Goal: Book appointment/travel/reservation

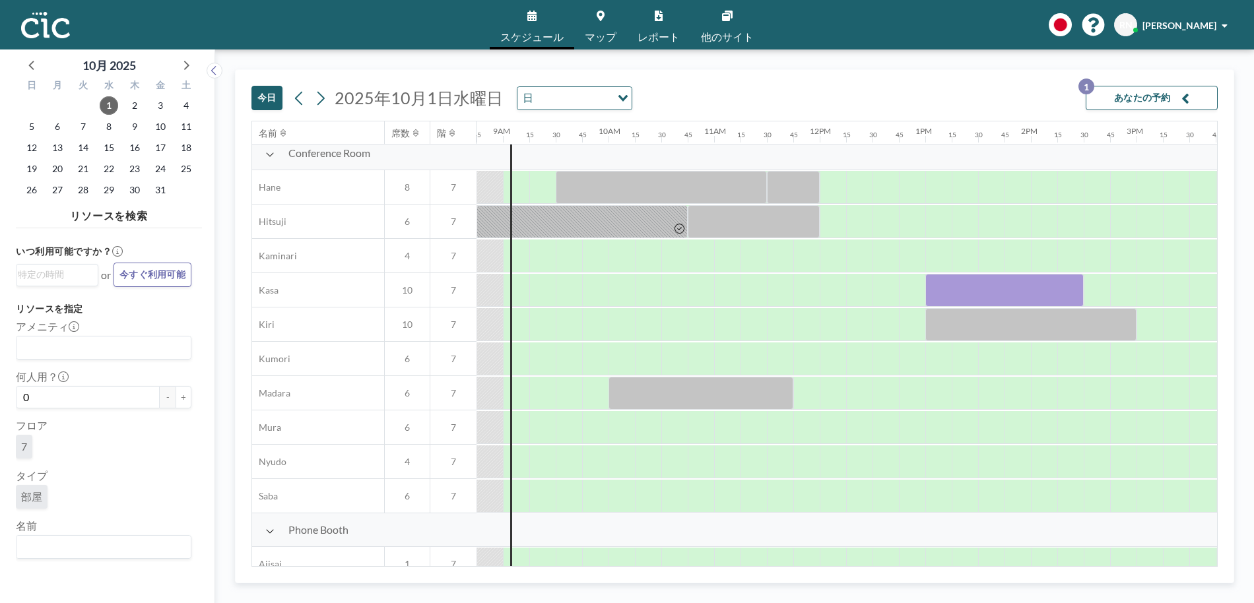
scroll to position [0, 924]
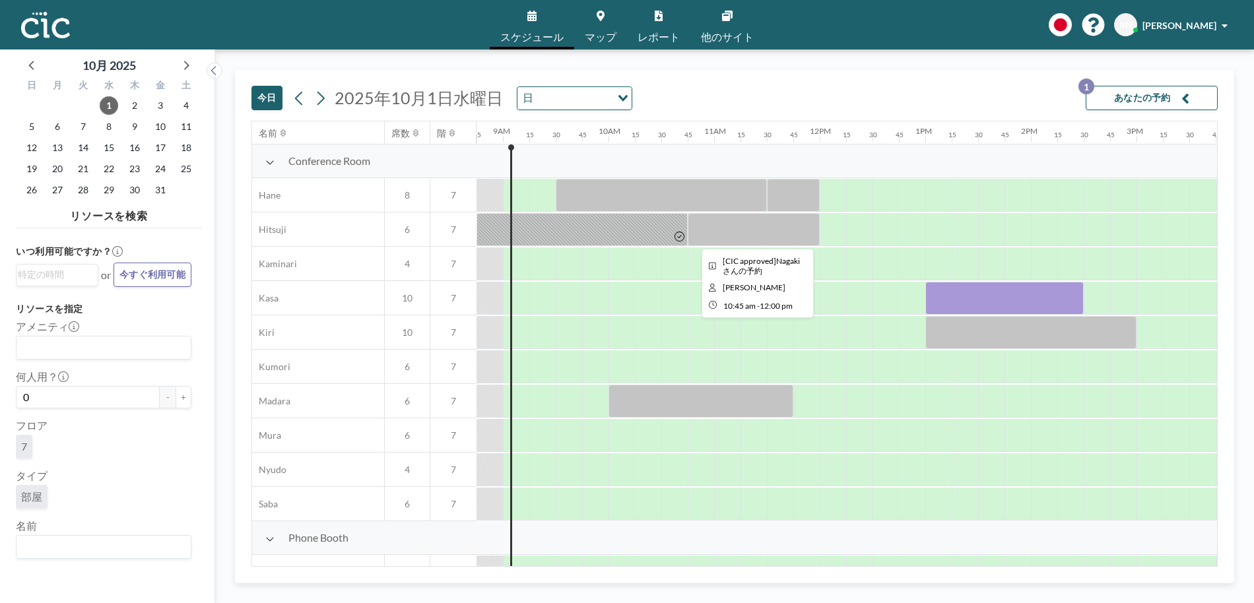
click at [747, 238] on div at bounding box center [754, 229] width 132 height 33
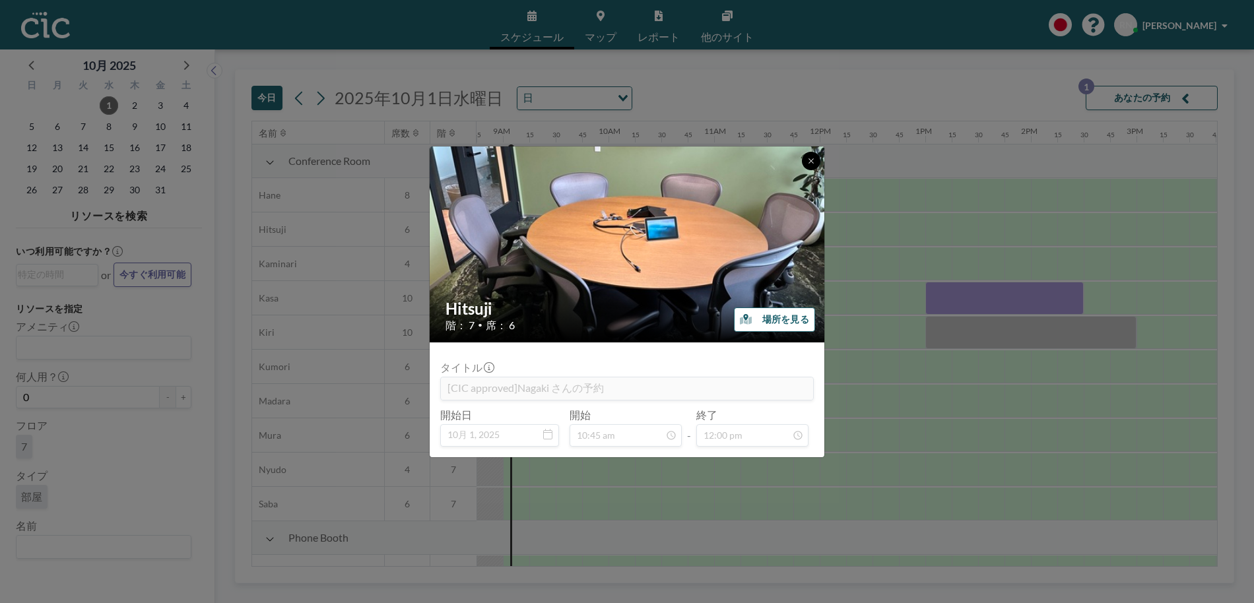
click at [811, 154] on button at bounding box center [811, 161] width 18 height 18
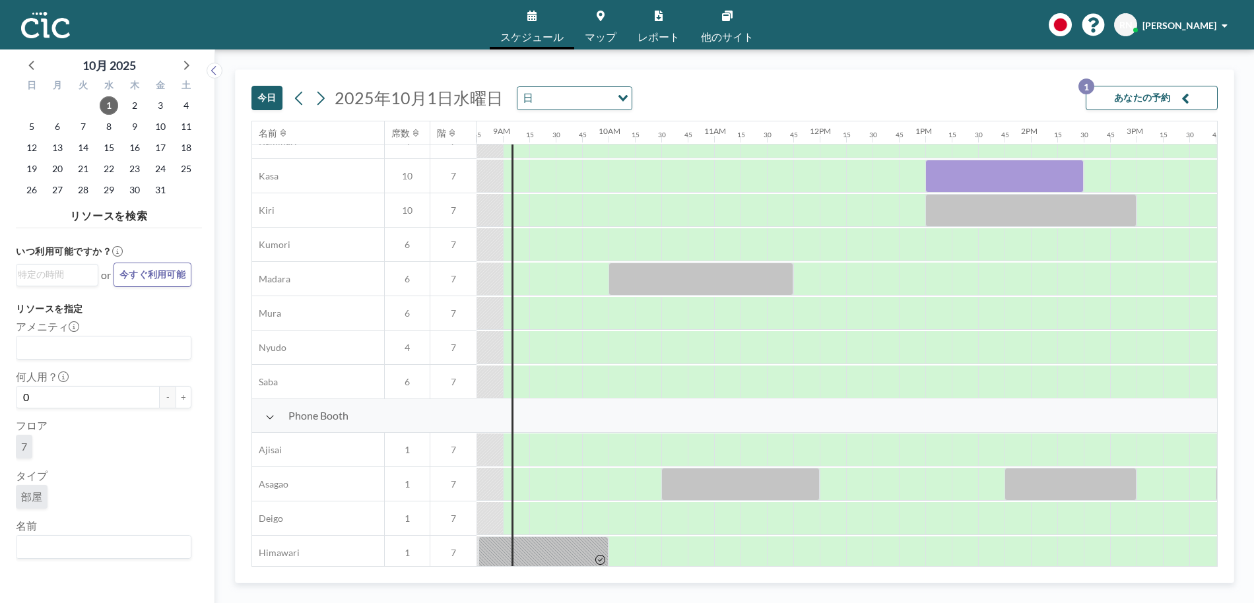
scroll to position [116, 924]
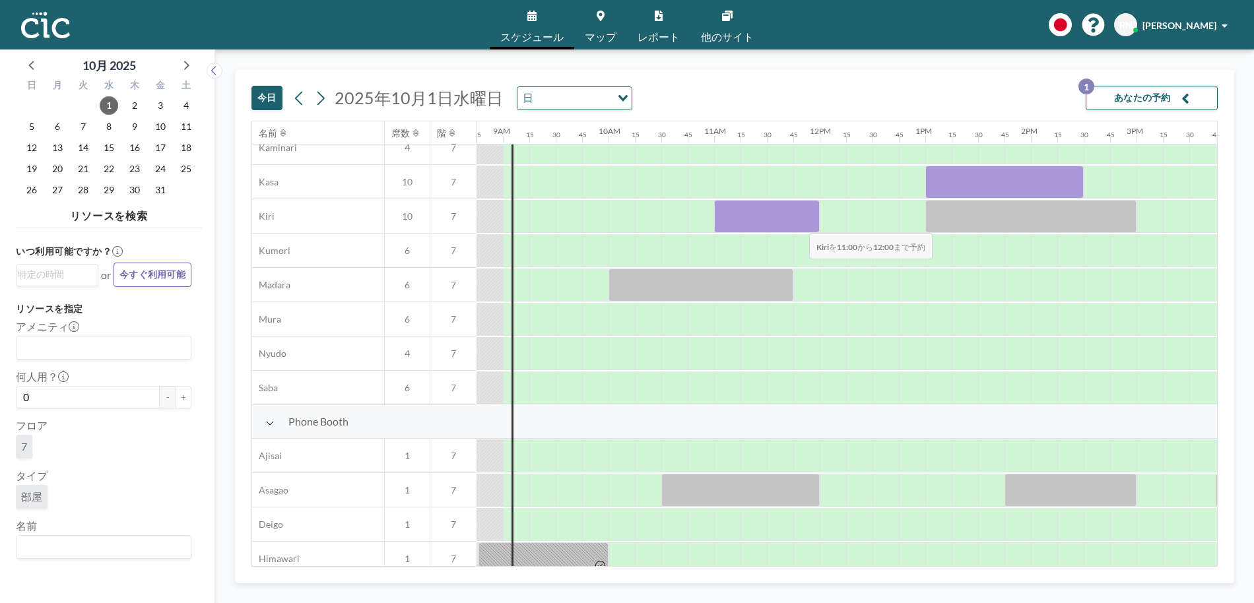
drag, startPoint x: 720, startPoint y: 218, endPoint x: 799, endPoint y: 224, distance: 78.8
click at [799, 224] on div at bounding box center [767, 216] width 106 height 33
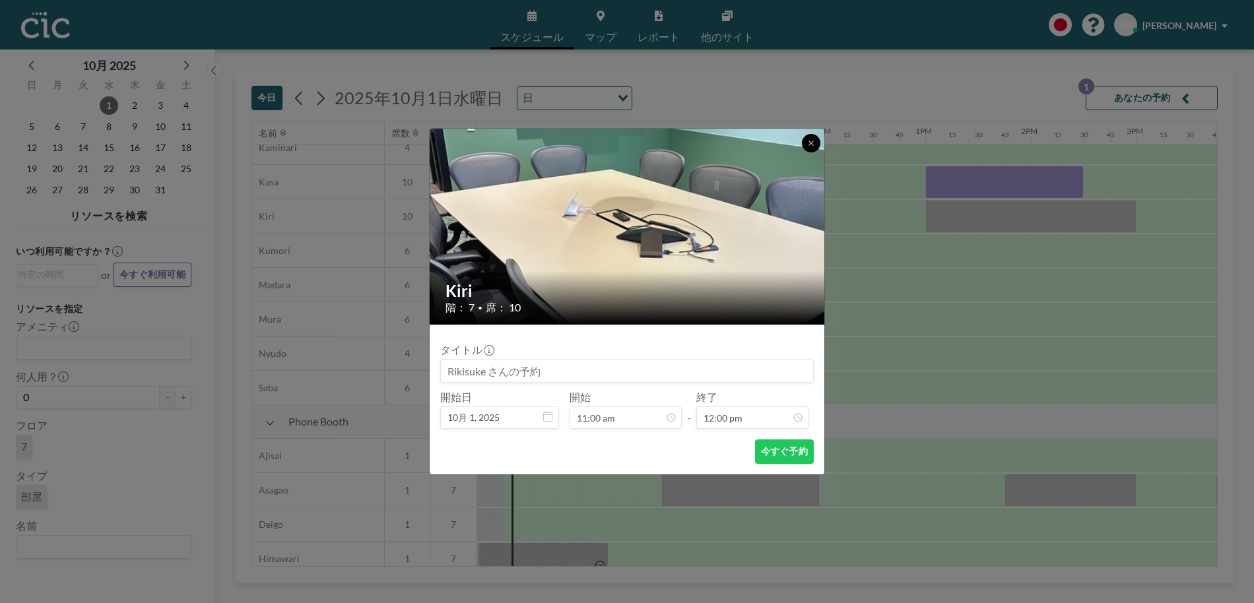
click at [809, 145] on icon at bounding box center [811, 143] width 8 height 8
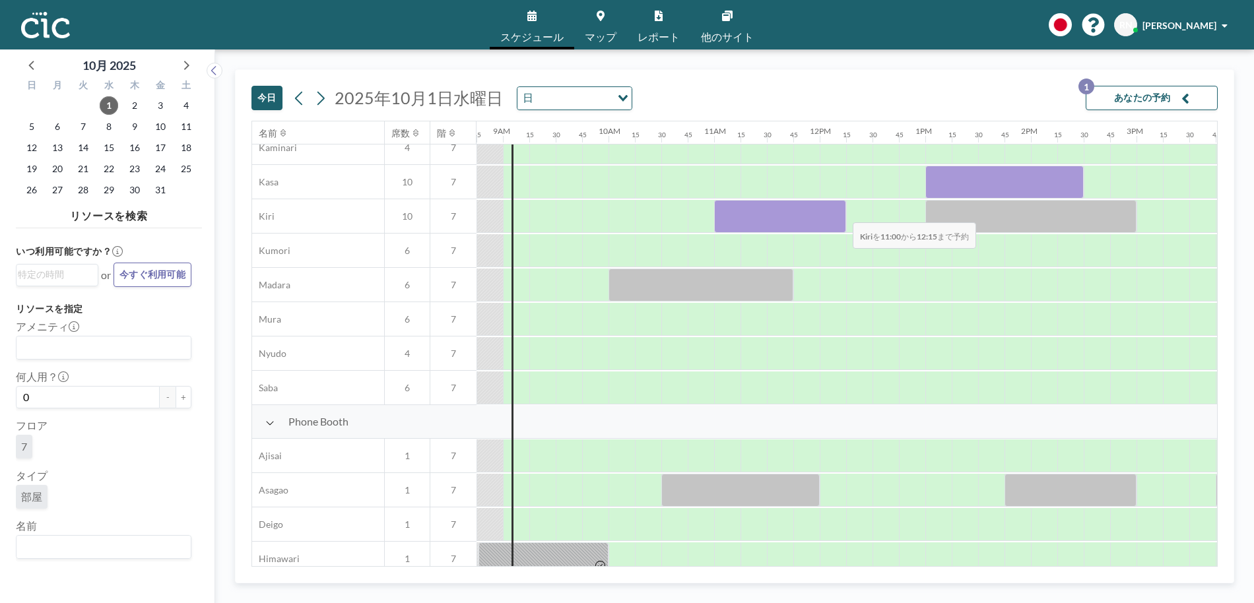
drag, startPoint x: 732, startPoint y: 209, endPoint x: 842, endPoint y: 214, distance: 110.4
click at [842, 214] on div at bounding box center [780, 216] width 132 height 33
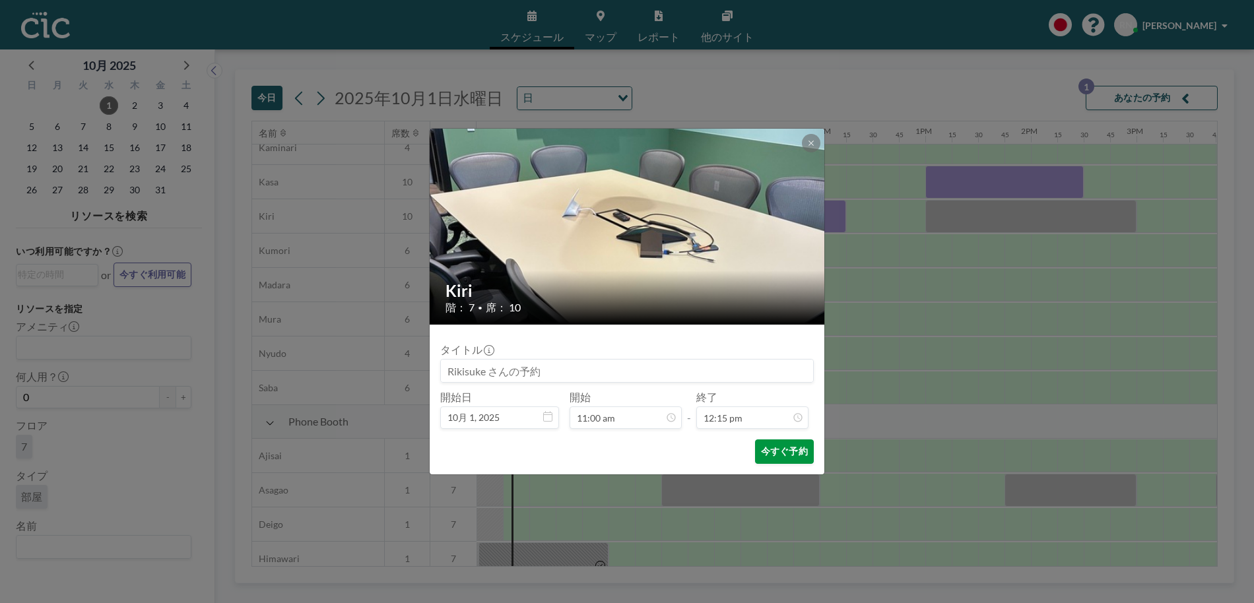
click at [784, 455] on button "今すぐ予約" at bounding box center [784, 452] width 59 height 24
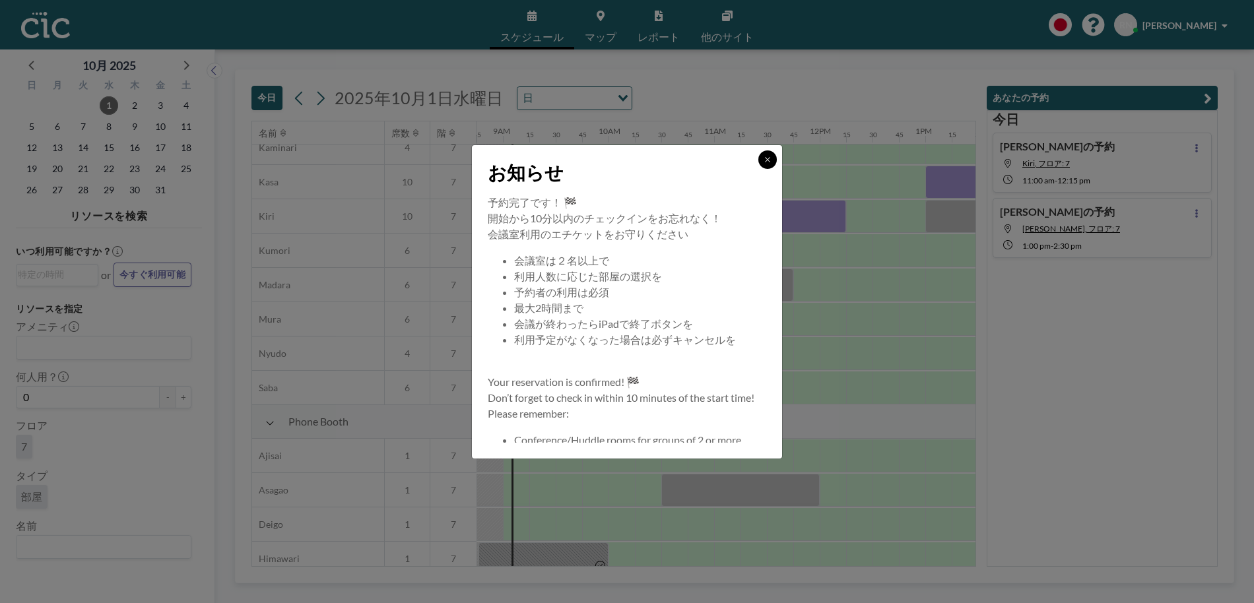
click at [768, 163] on button at bounding box center [767, 159] width 18 height 18
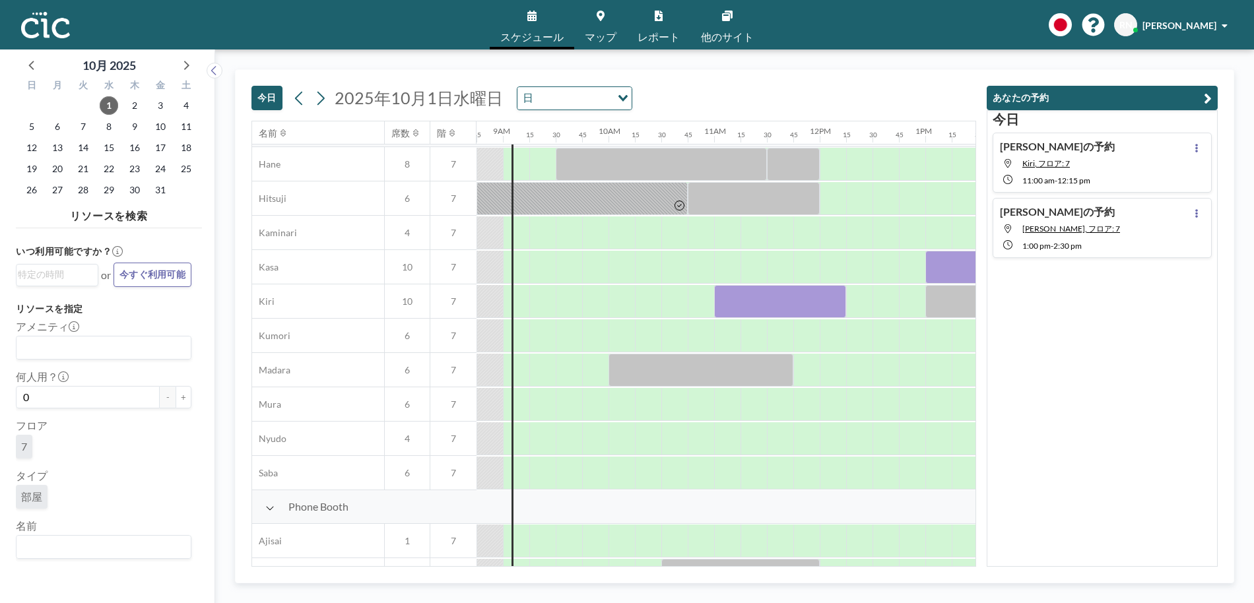
scroll to position [28, 924]
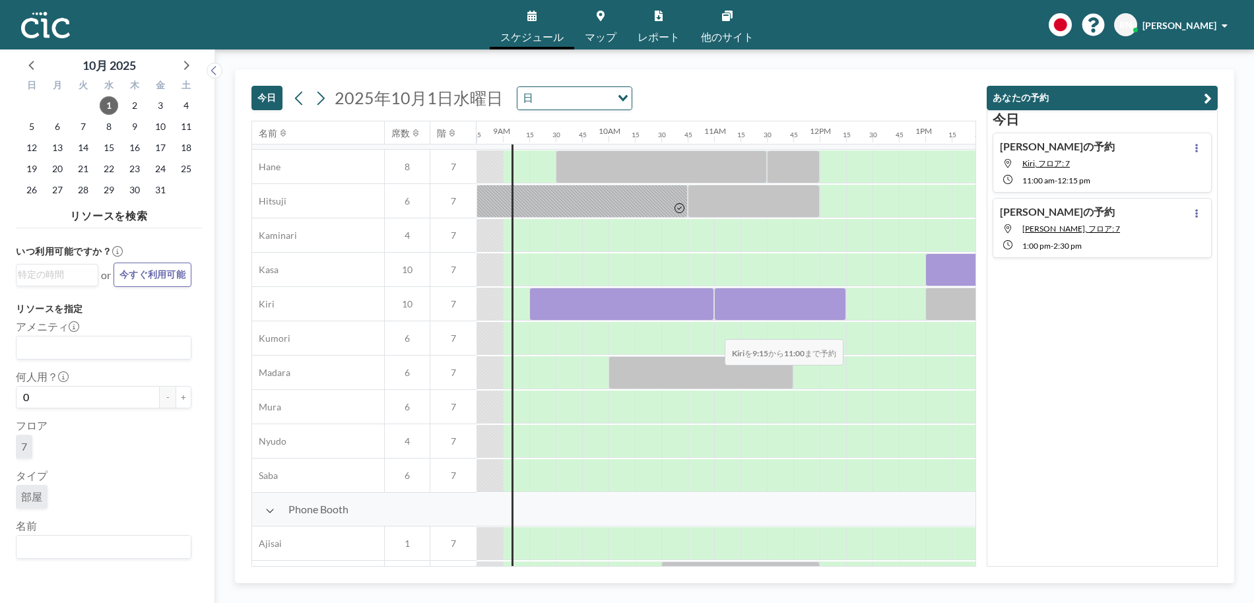
drag, startPoint x: 544, startPoint y: 306, endPoint x: 714, endPoint y: 331, distance: 172.0
click at [714, 331] on div "Conference Room Hane 8 7 Hitsuji 6 7 Kaminari 4 7 Kasa 10 7 Kiri 10 7 Kumori 6 …" at bounding box center [707, 304] width 2759 height 377
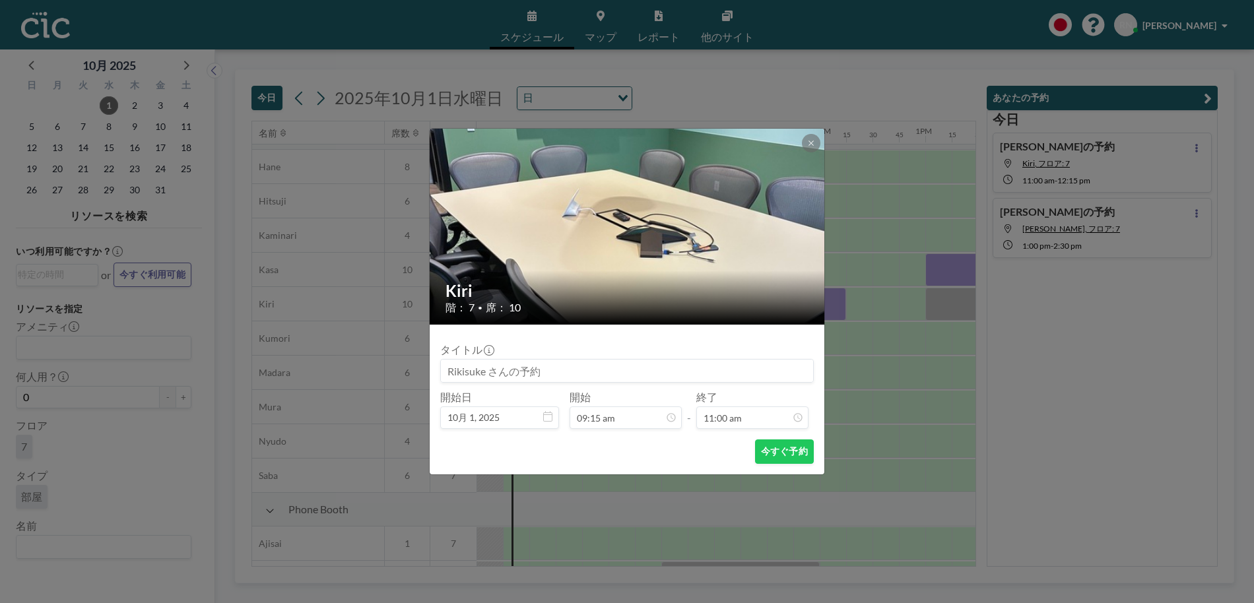
scroll to position [1034, 0]
click at [790, 458] on button "今すぐ予約" at bounding box center [784, 452] width 59 height 24
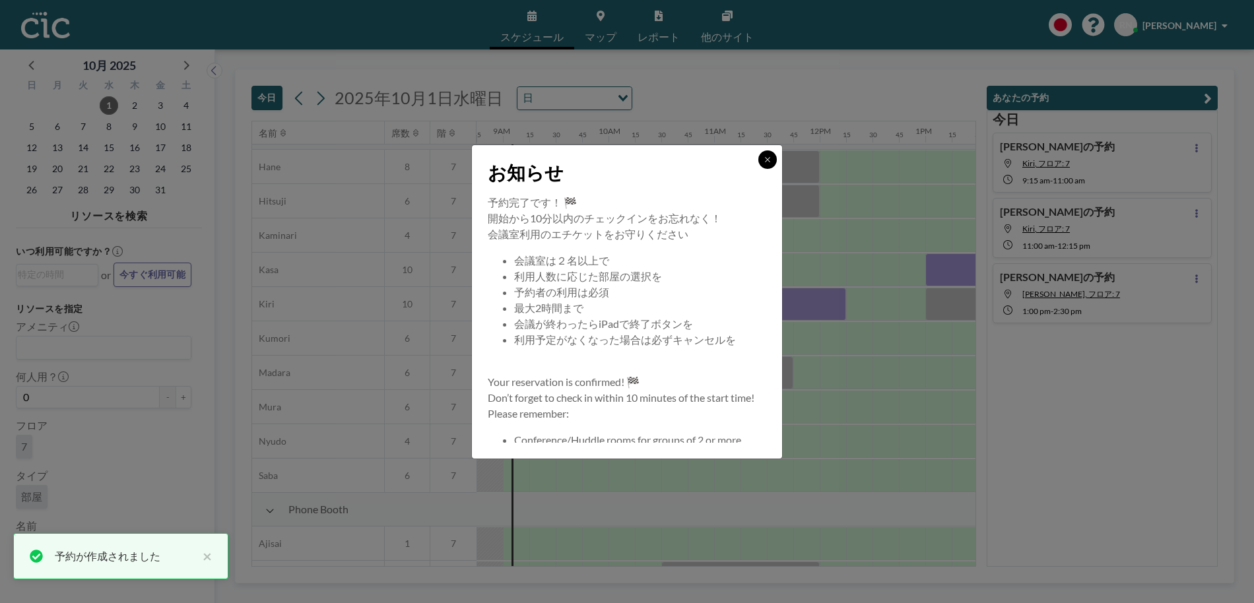
click at [767, 160] on icon at bounding box center [767, 159] width 5 height 5
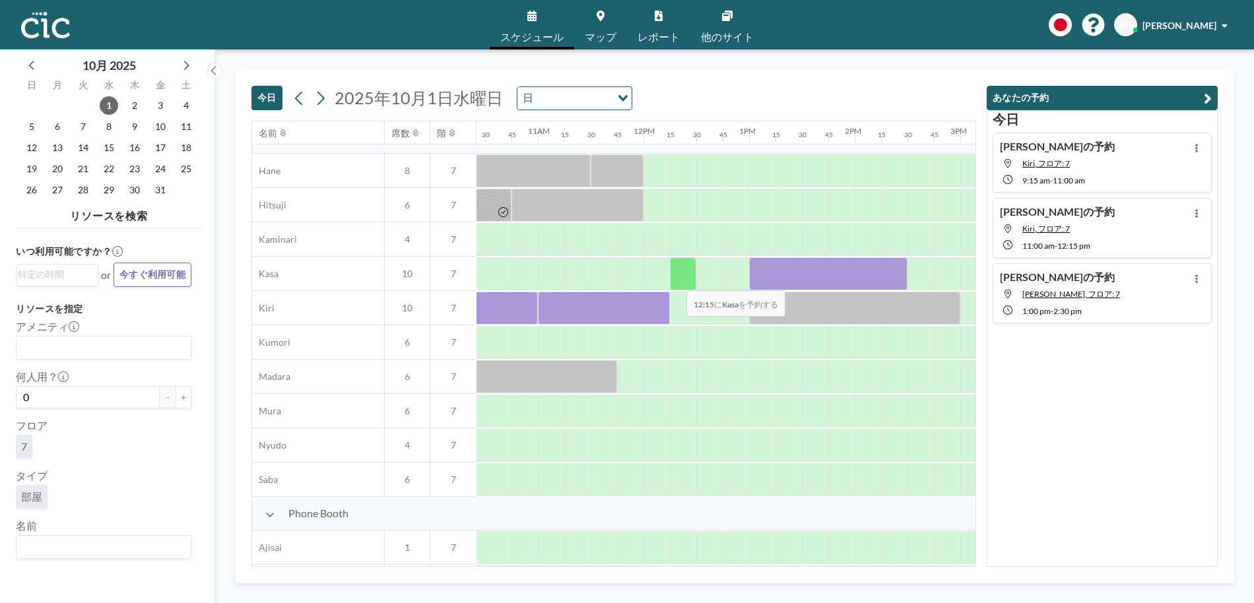
scroll to position [17, 1100]
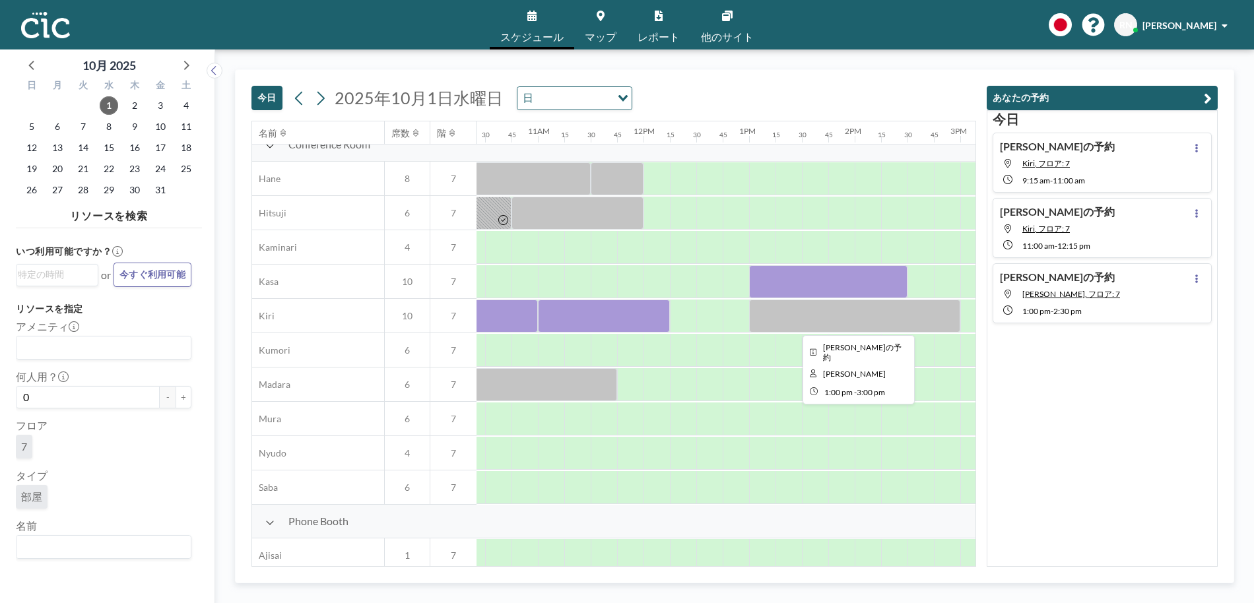
click at [780, 321] on div at bounding box center [854, 316] width 211 height 33
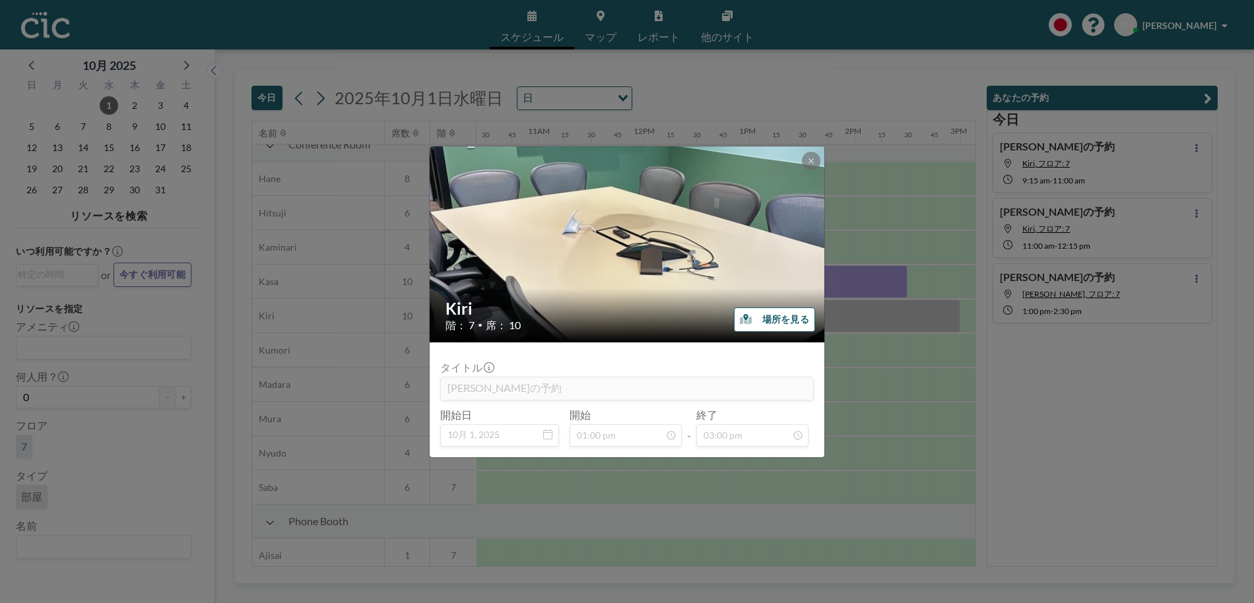
click at [823, 166] on img at bounding box center [628, 244] width 396 height 528
click at [821, 164] on img at bounding box center [628, 244] width 396 height 528
click at [815, 160] on button at bounding box center [811, 161] width 18 height 18
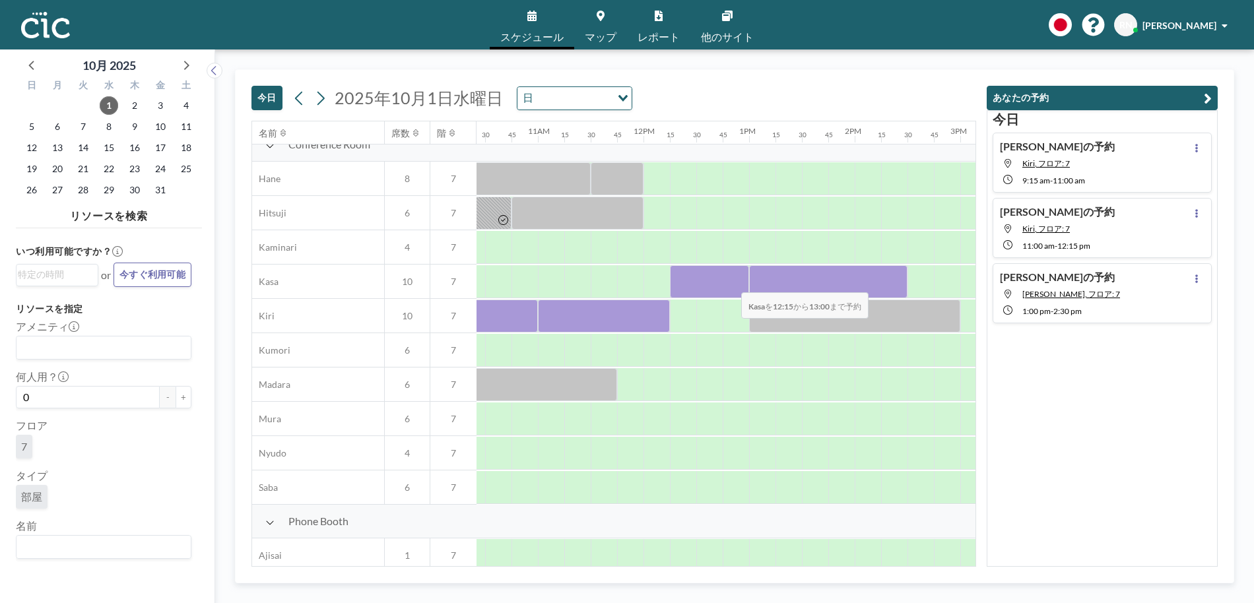
drag, startPoint x: 681, startPoint y: 279, endPoint x: 731, endPoint y: 284, distance: 49.7
click at [731, 284] on div at bounding box center [709, 281] width 79 height 33
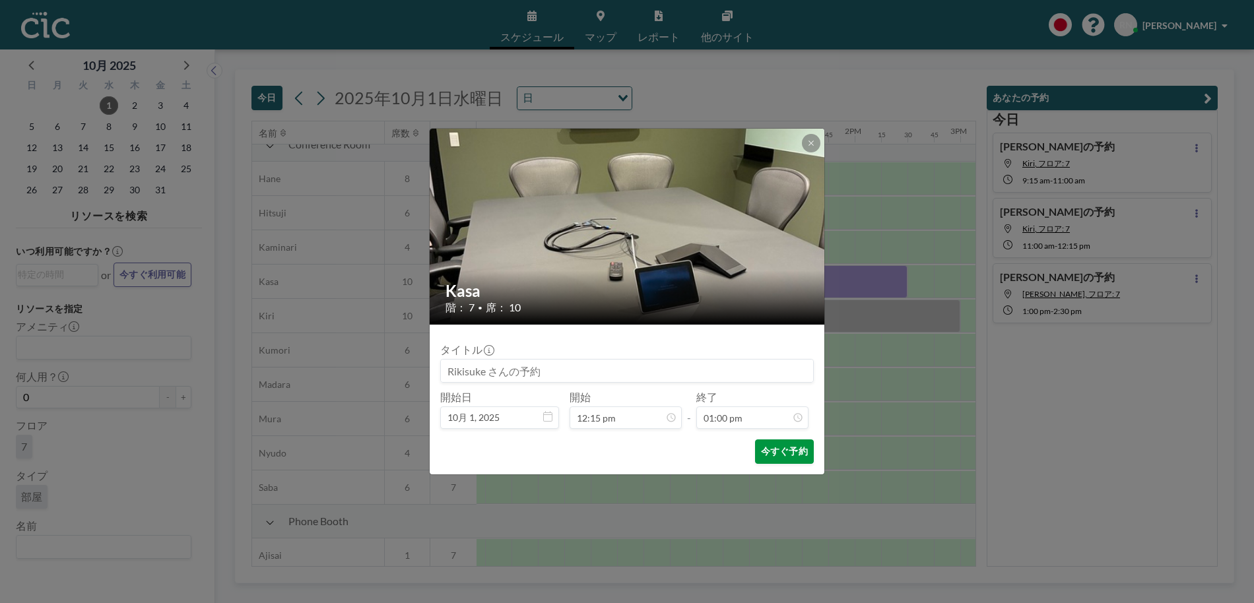
scroll to position [1222, 0]
click at [774, 452] on button "今すぐ予約" at bounding box center [784, 452] width 59 height 24
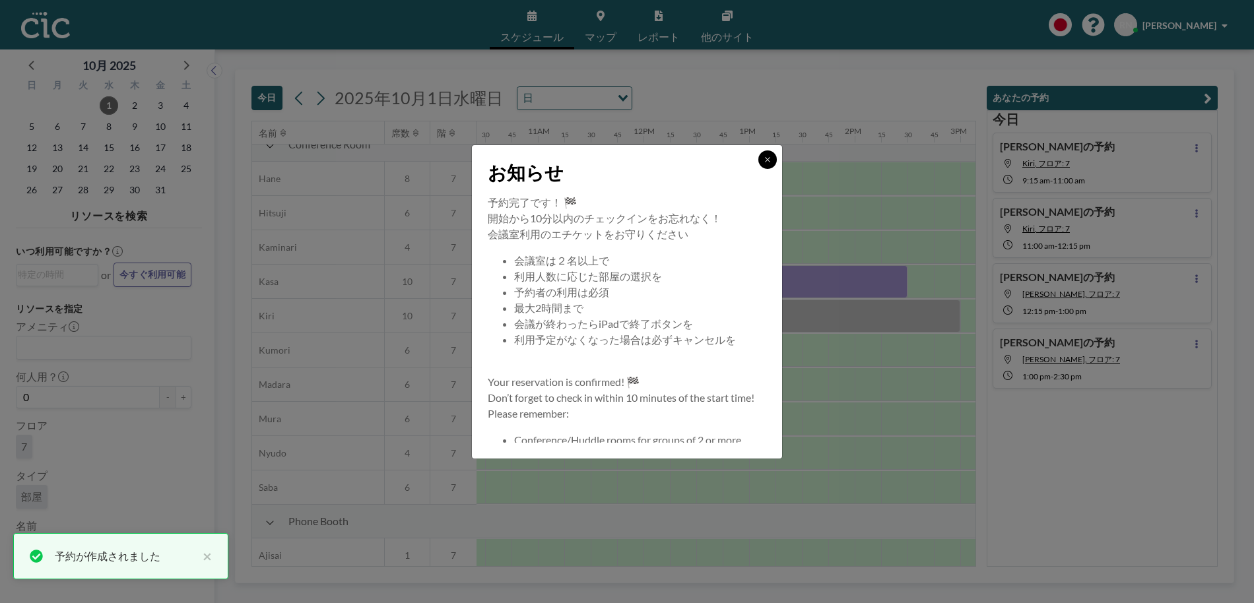
click at [762, 163] on button at bounding box center [767, 159] width 18 height 18
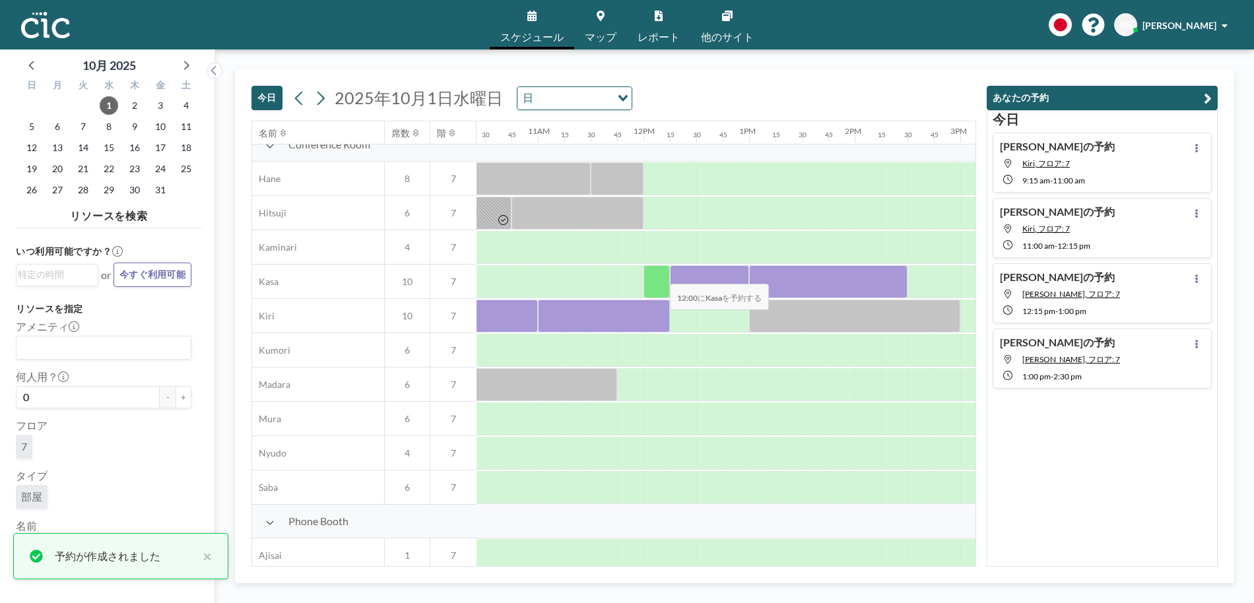
drag, startPoint x: 677, startPoint y: 277, endPoint x: 659, endPoint y: 275, distance: 17.9
click at [659, 275] on div at bounding box center [643, 282] width 2535 height 34
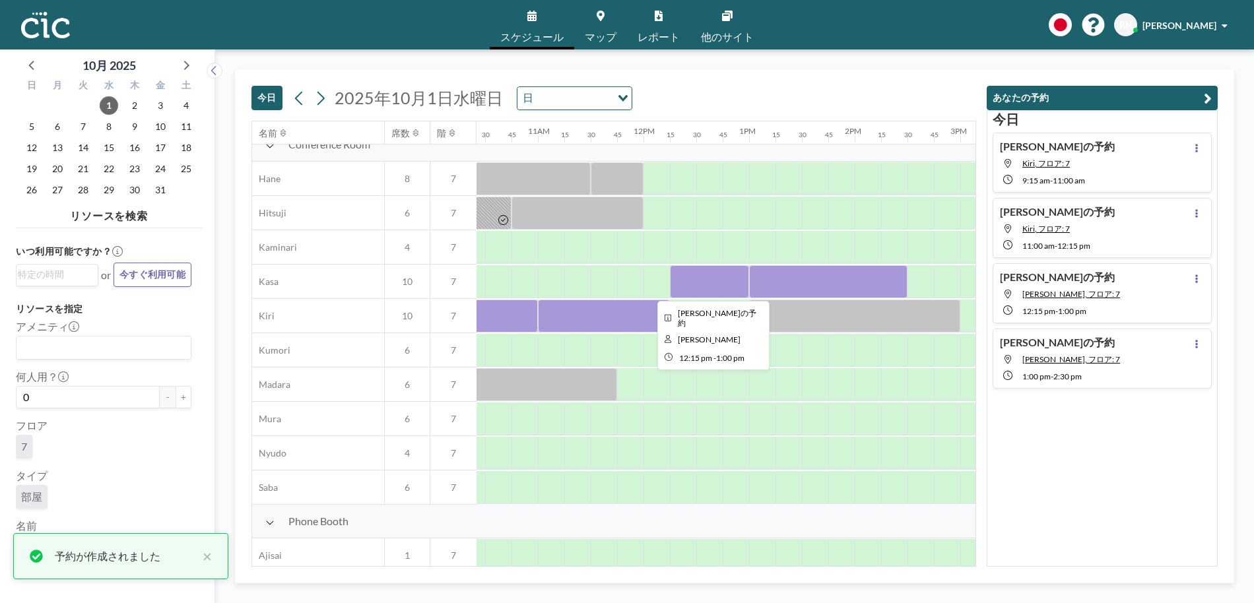
click at [688, 281] on div at bounding box center [709, 281] width 79 height 33
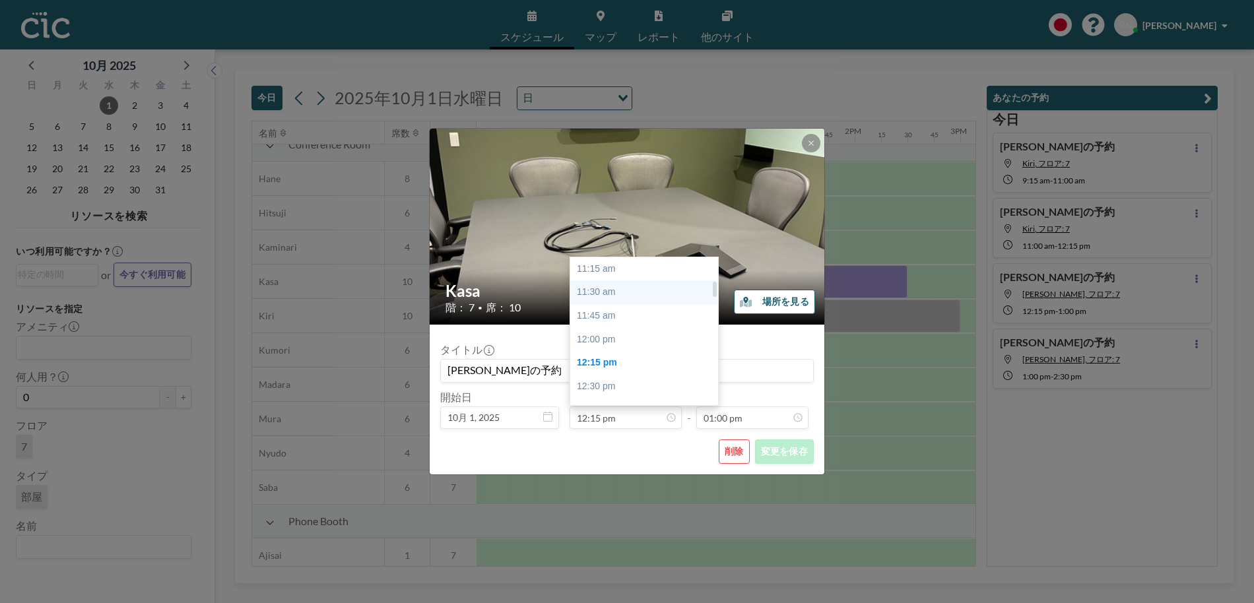
scroll to position [172, 0]
click at [623, 356] on div "12:00 pm" at bounding box center [647, 357] width 155 height 24
type input "12:00 pm"
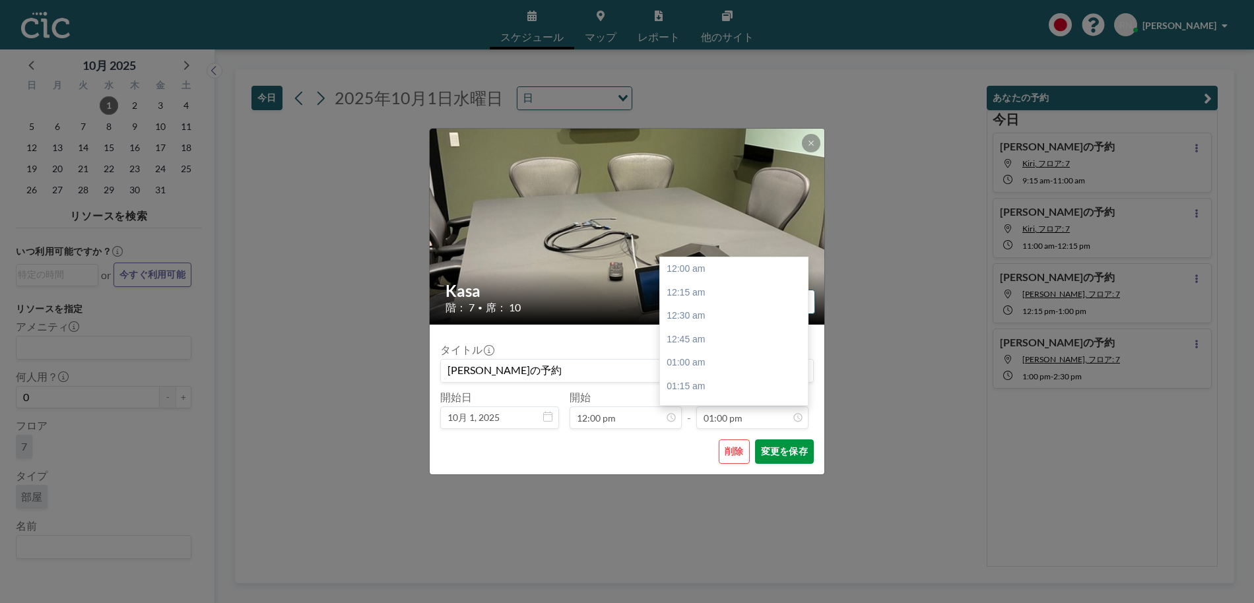
scroll to position [1222, 0]
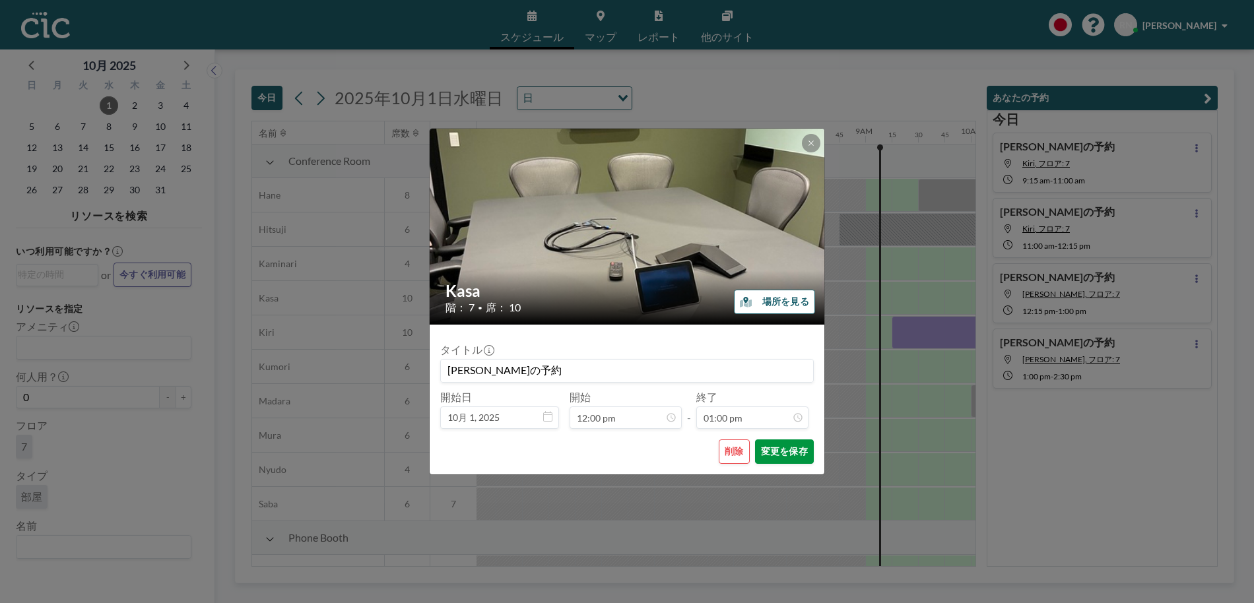
click at [777, 453] on button "変更を保存" at bounding box center [784, 452] width 59 height 24
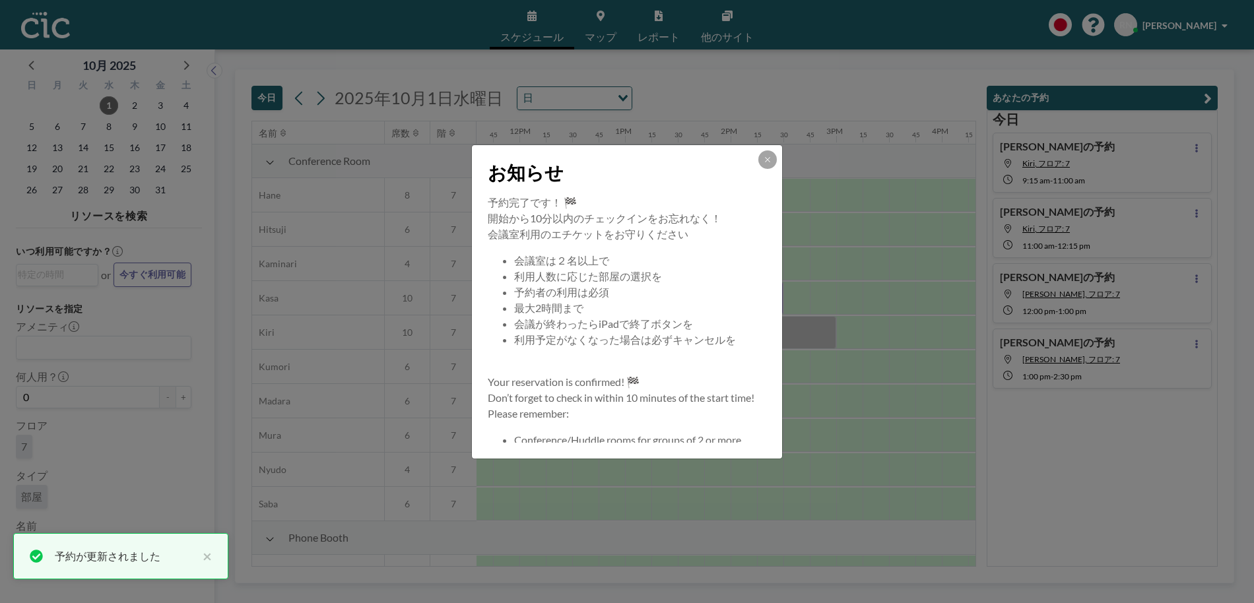
scroll to position [0, 1241]
click at [770, 152] on button at bounding box center [767, 159] width 18 height 18
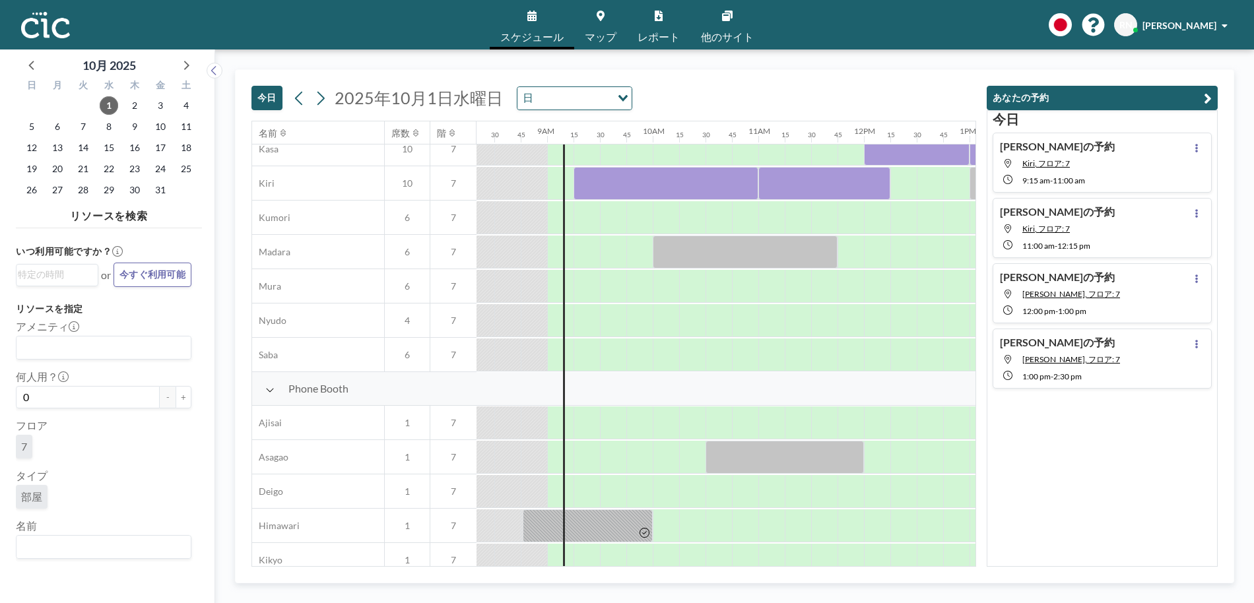
scroll to position [185, 880]
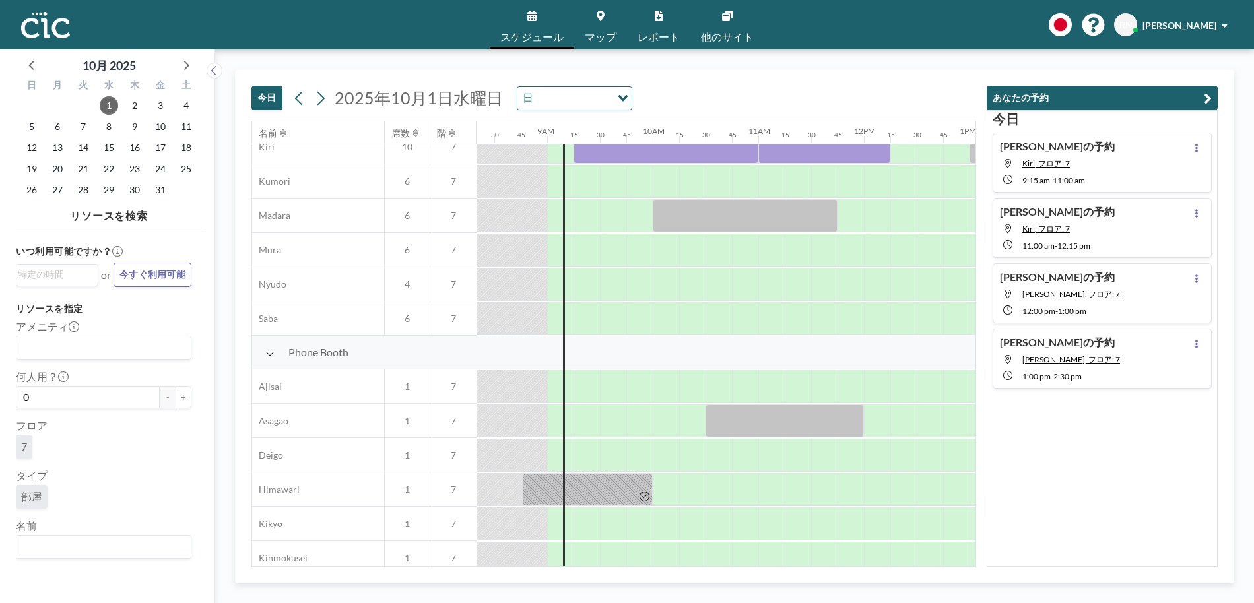
drag, startPoint x: 619, startPoint y: 566, endPoint x: 650, endPoint y: 517, distance: 58.4
click at [663, 561] on div "名前 席数 階 12AM 15 30 45 1AM 15 30 45 2AM 15 30 45 3AM 15 30 45 4AM 15 30 45 5AM 1…" at bounding box center [613, 344] width 725 height 446
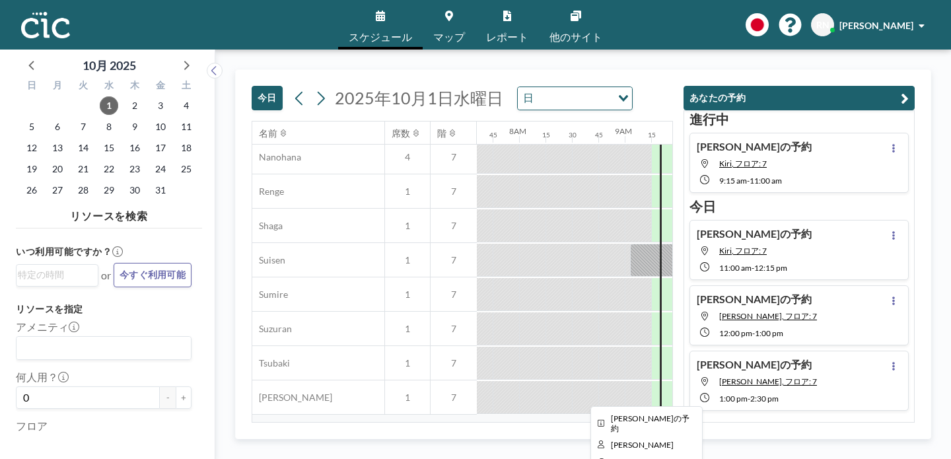
scroll to position [690, 803]
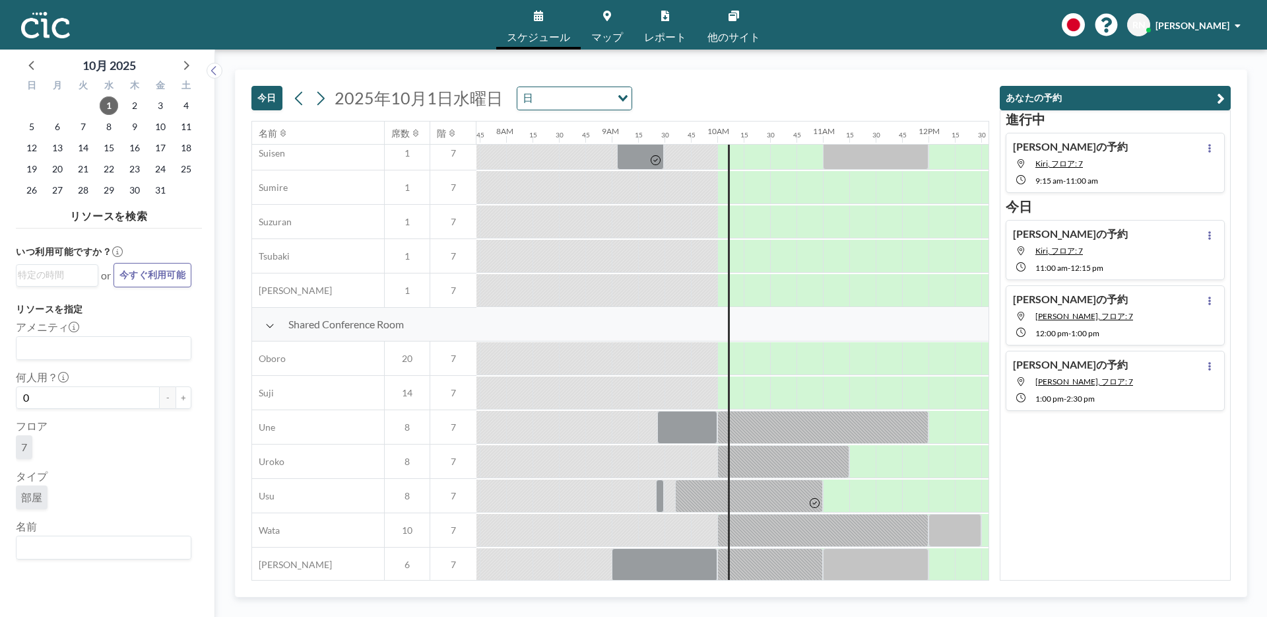
scroll to position [807, 815]
drag, startPoint x: 834, startPoint y: 387, endPoint x: 921, endPoint y: 397, distance: 87.8
click at [921, 397] on div at bounding box center [876, 390] width 106 height 33
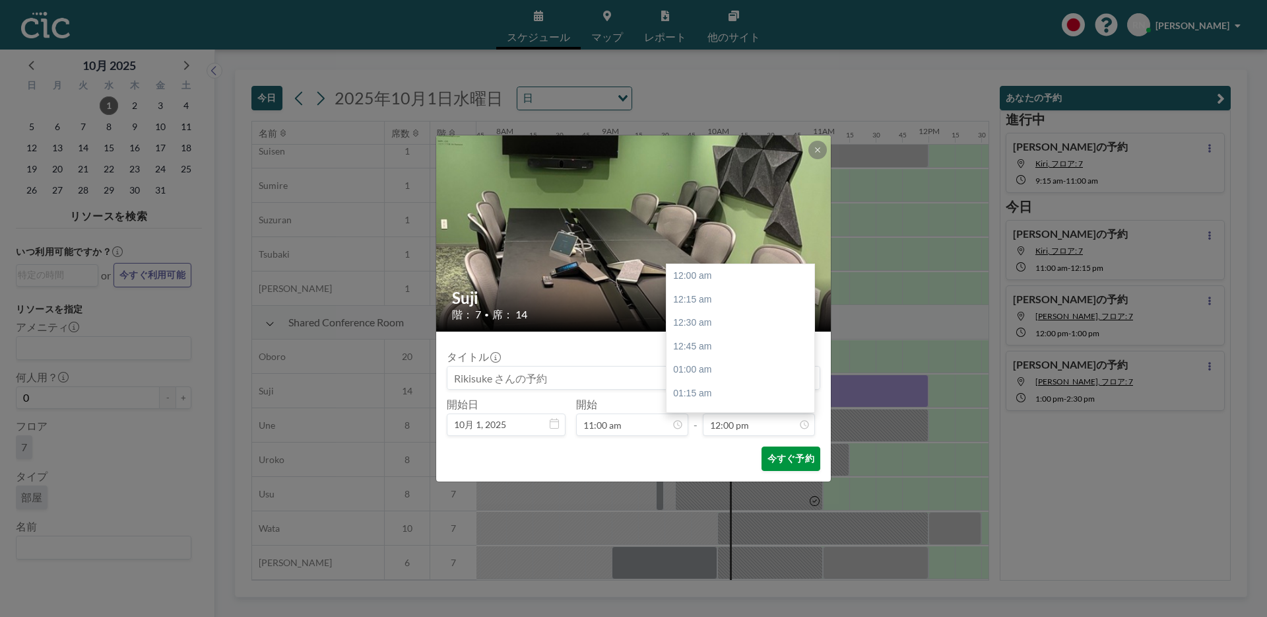
scroll to position [1128, 0]
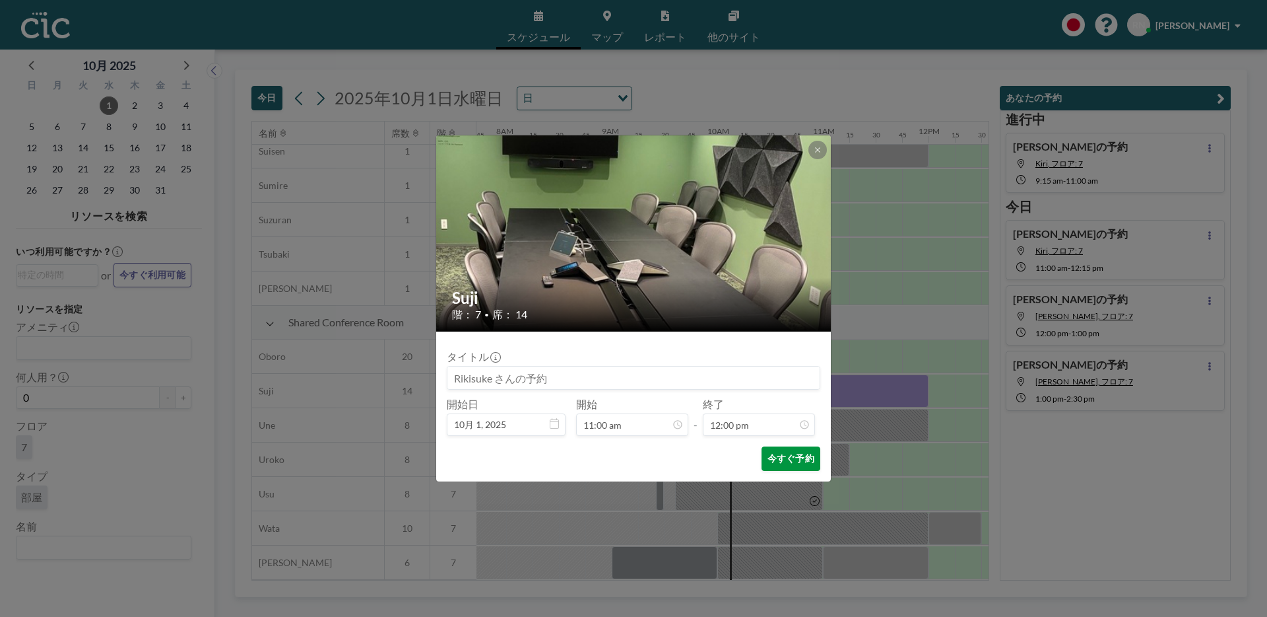
click at [797, 445] on button "今すぐ予約" at bounding box center [791, 458] width 59 height 24
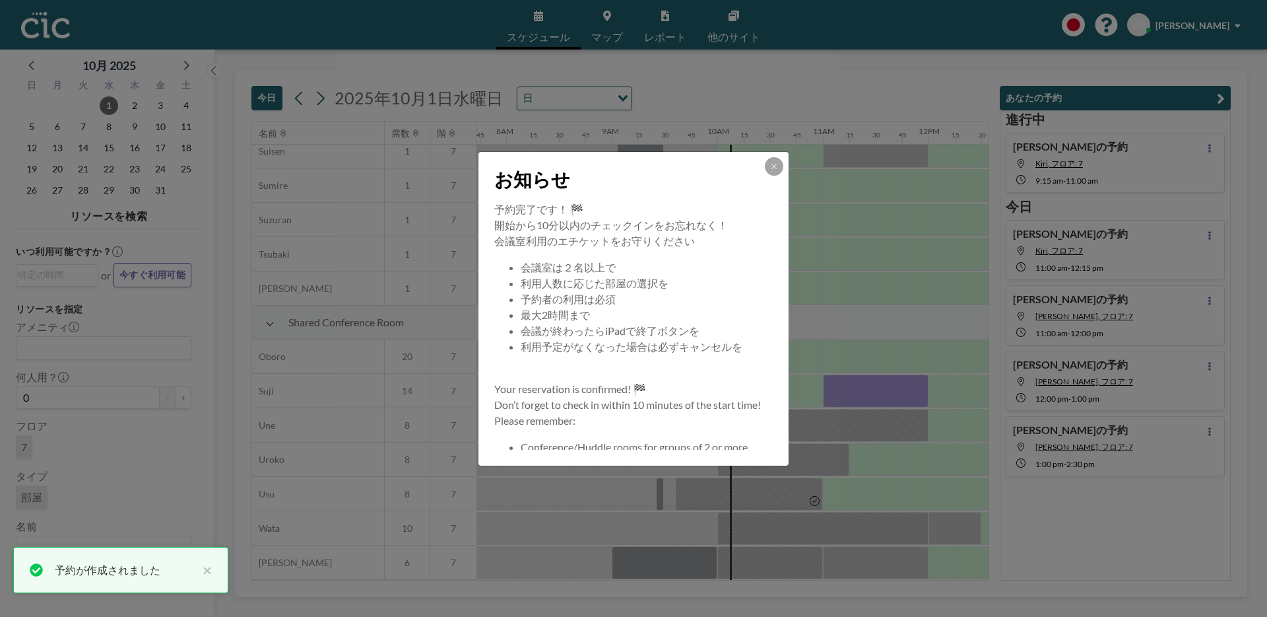
click at [769, 172] on button at bounding box center [774, 166] width 18 height 18
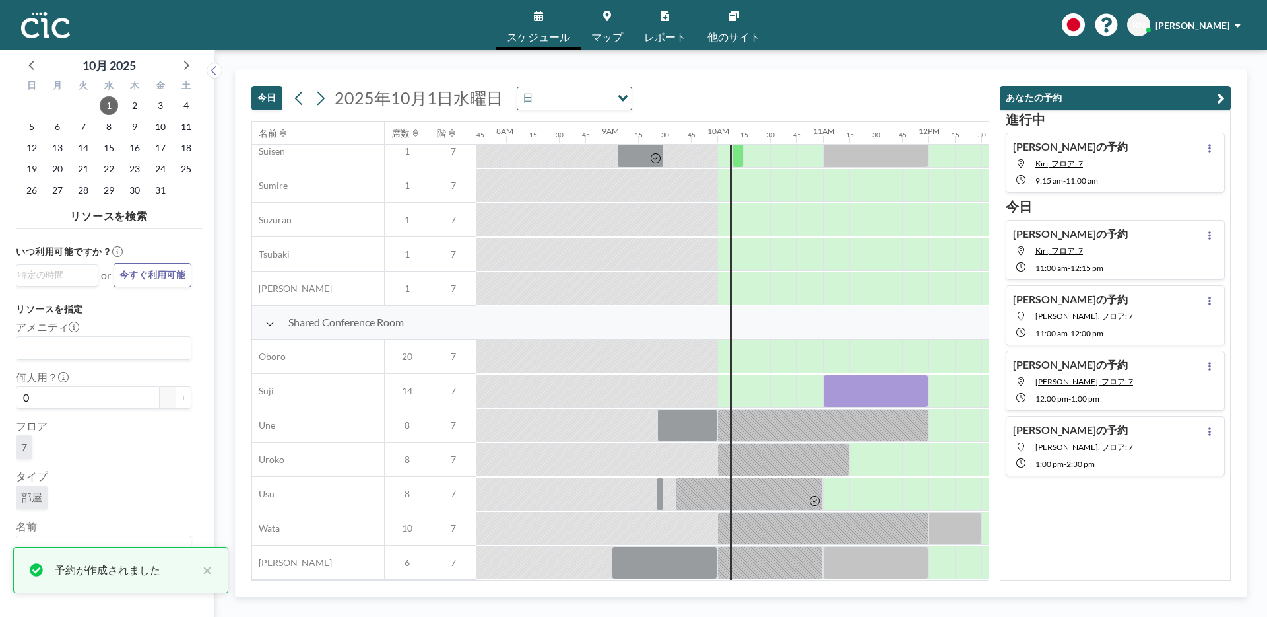
click at [613, 26] on link "マップ" at bounding box center [607, 25] width 53 height 50
